Goal: Information Seeking & Learning: Understand process/instructions

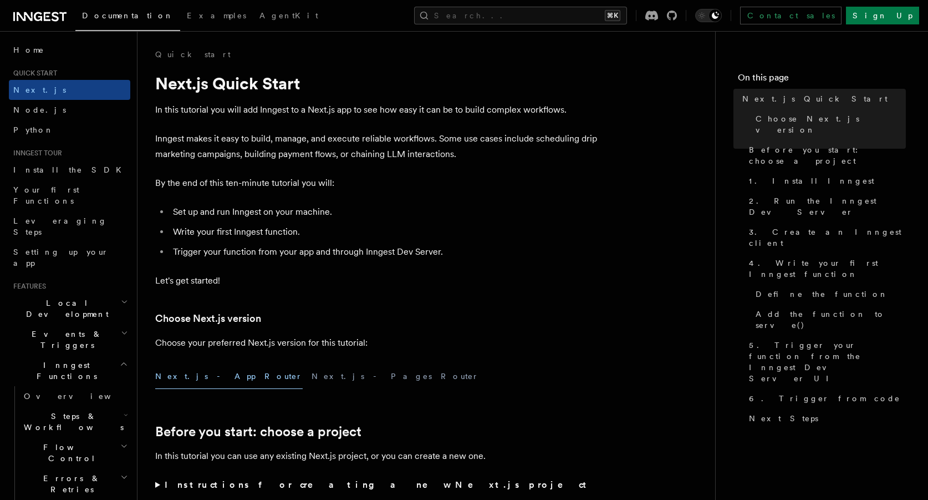
click at [108, 18] on span "Documentation" at bounding box center [127, 15] width 91 height 9
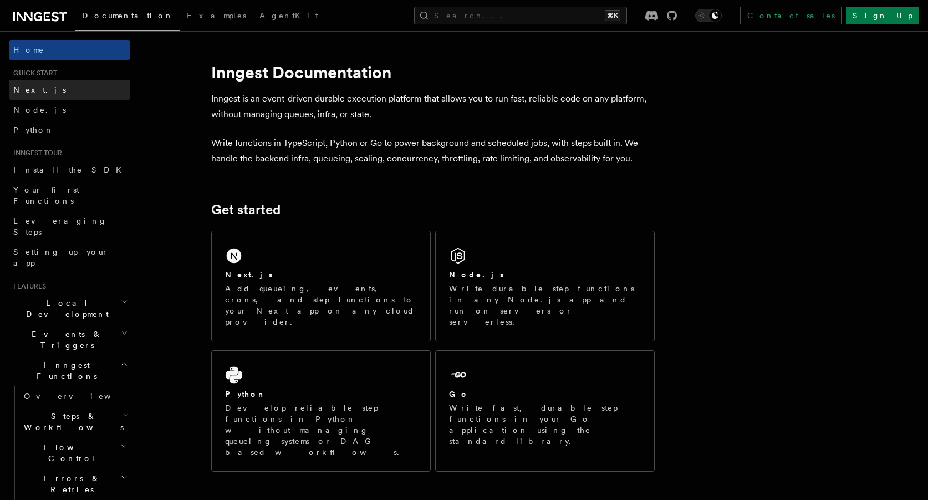
click at [90, 92] on link "Next.js" at bounding box center [69, 90] width 121 height 20
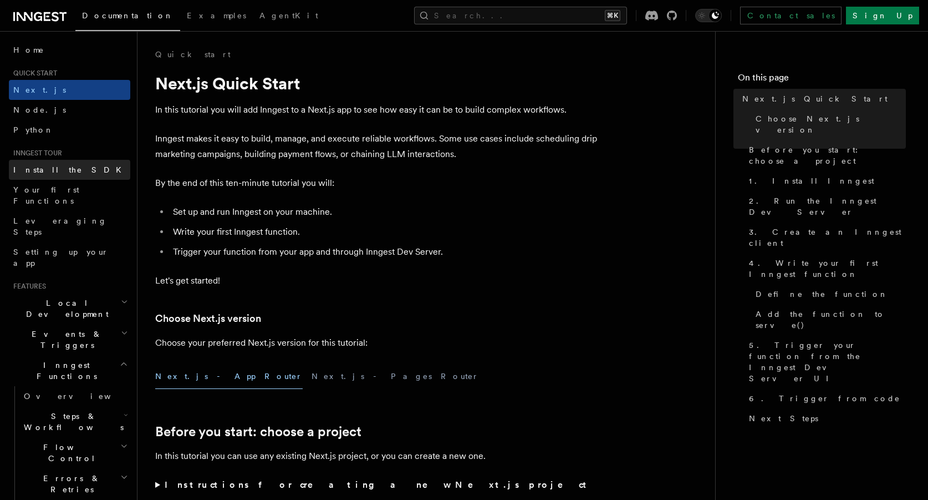
click at [84, 171] on link "Install the SDK" at bounding box center [69, 170] width 121 height 20
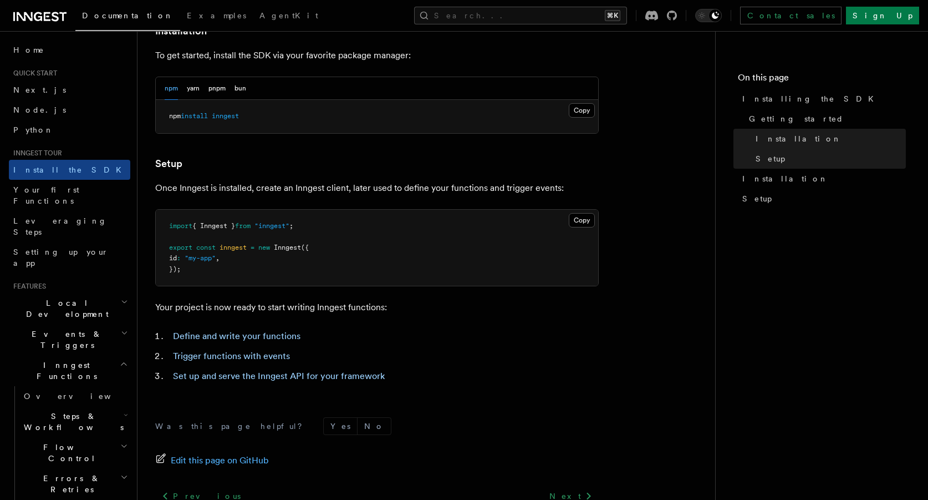
scroll to position [423, 0]
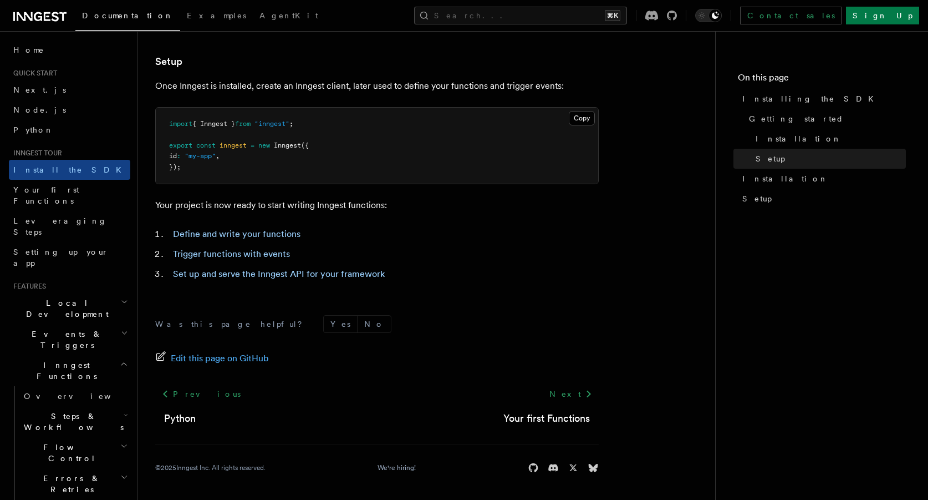
click at [38, 12] on icon at bounding box center [39, 16] width 53 height 13
